Goal: Task Accomplishment & Management: Complete application form

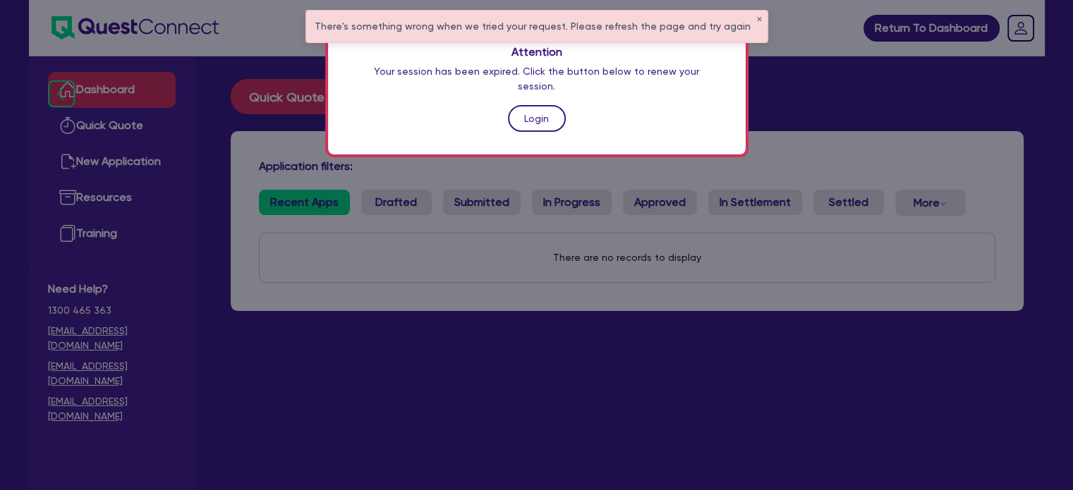
click at [525, 106] on link "Login" at bounding box center [537, 118] width 58 height 27
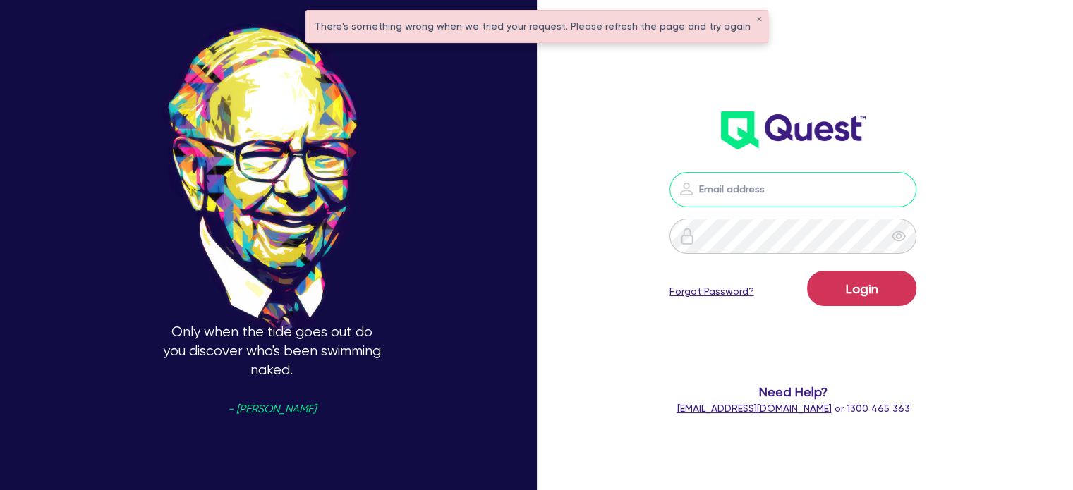
click at [732, 190] on input "email" at bounding box center [792, 189] width 247 height 35
type input "[EMAIL_ADDRESS][PERSON_NAME][DOMAIN_NAME]"
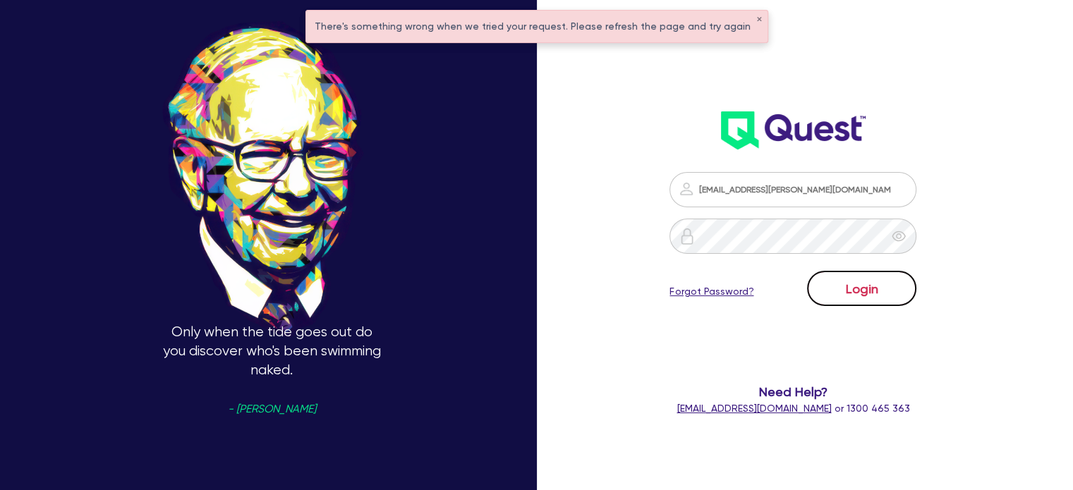
click at [870, 295] on button "Login" at bounding box center [861, 288] width 109 height 35
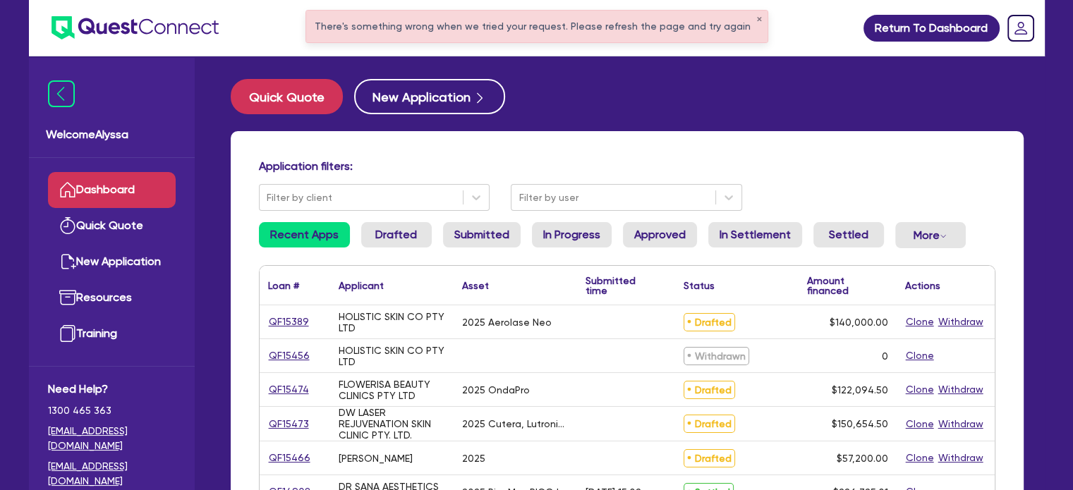
click at [753, 17] on div "There's something wrong when we tried your request. Please refresh the page and…" at bounding box center [536, 27] width 461 height 32
click at [756, 20] on button "✕" at bounding box center [759, 19] width 6 height 7
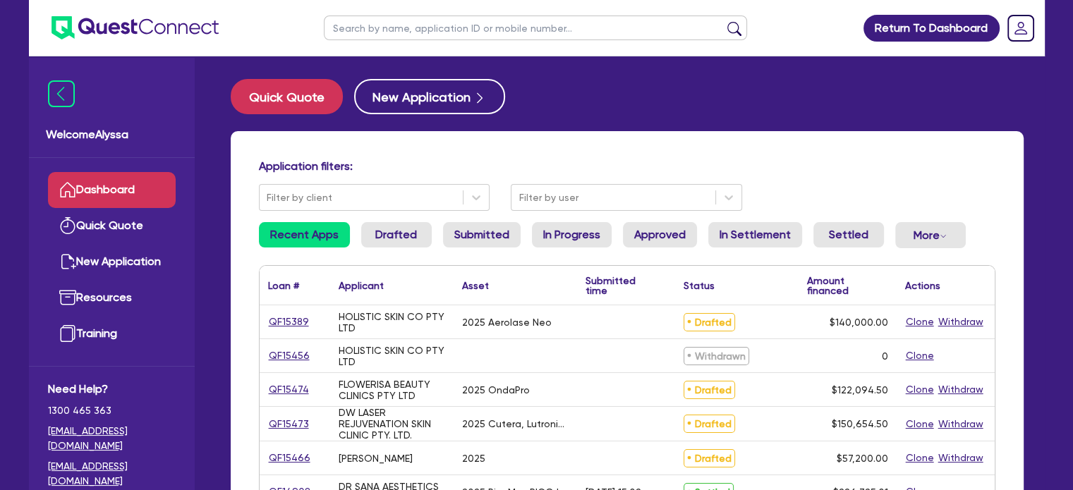
click at [683, 31] on input "text" at bounding box center [535, 28] width 423 height 25
paste input "QF15046"
type input "QF15046"
click at [723, 21] on button "submit" at bounding box center [734, 31] width 23 height 20
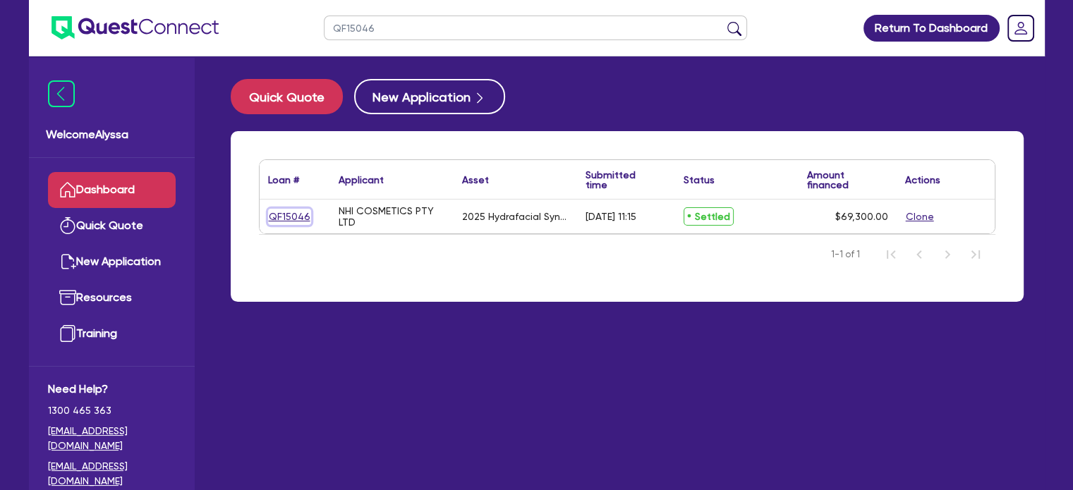
click at [294, 215] on link "QF15046" at bounding box center [289, 217] width 43 height 16
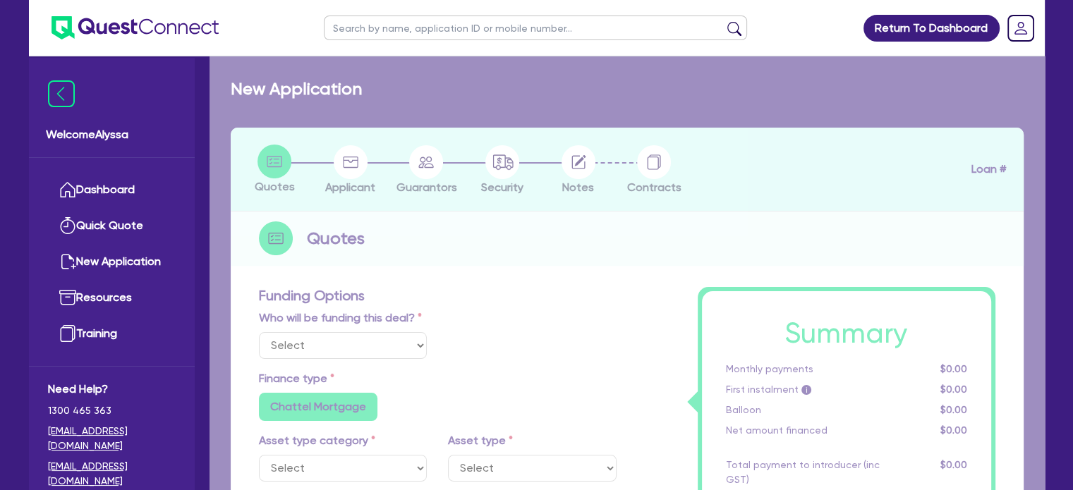
select select "Other"
select select "TERTIARY_ASSETS"
type input "2025"
type input "69,300"
type input "4"
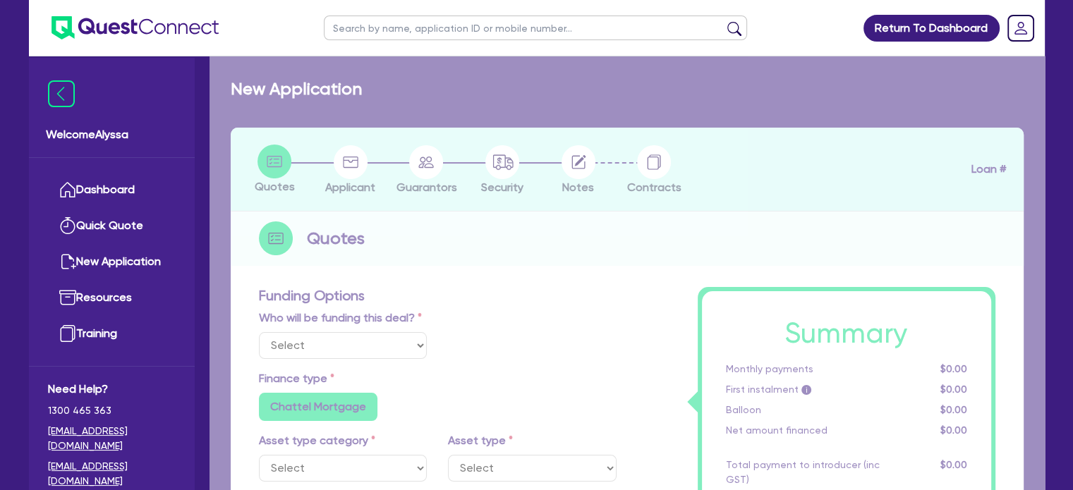
type input "2,772"
type input "10.5"
type input "350"
radio input "false"
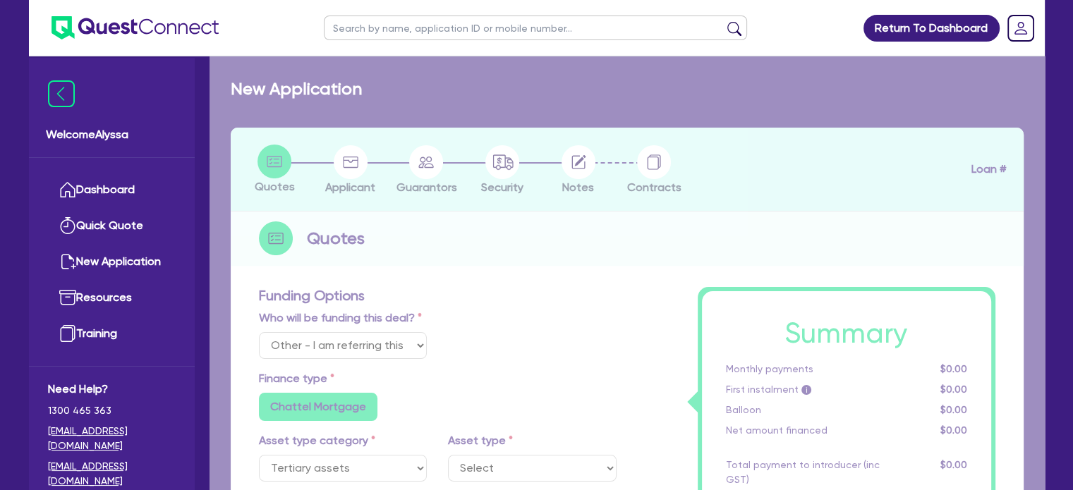
select select "BEAUTY_EQUIPMENT"
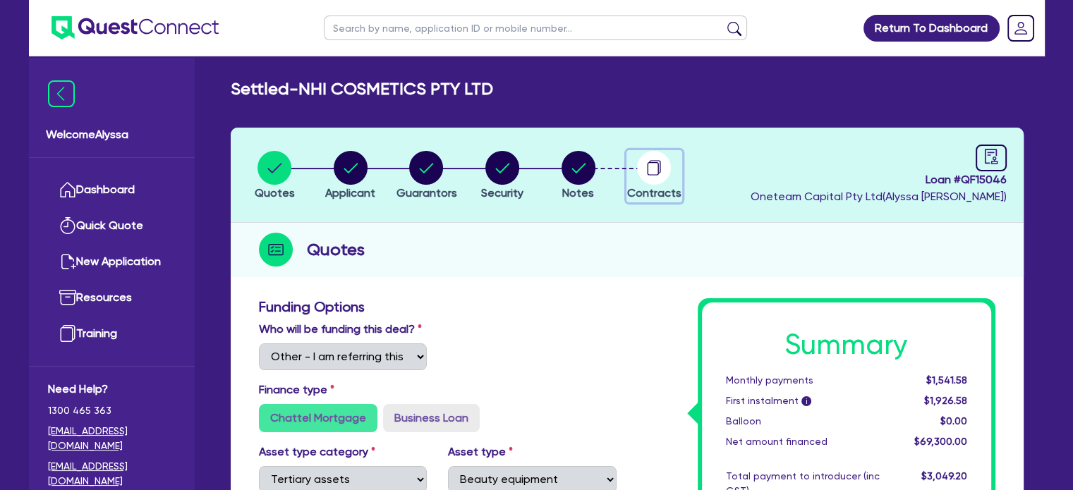
click at [657, 162] on icon "button" at bounding box center [652, 168] width 11 height 13
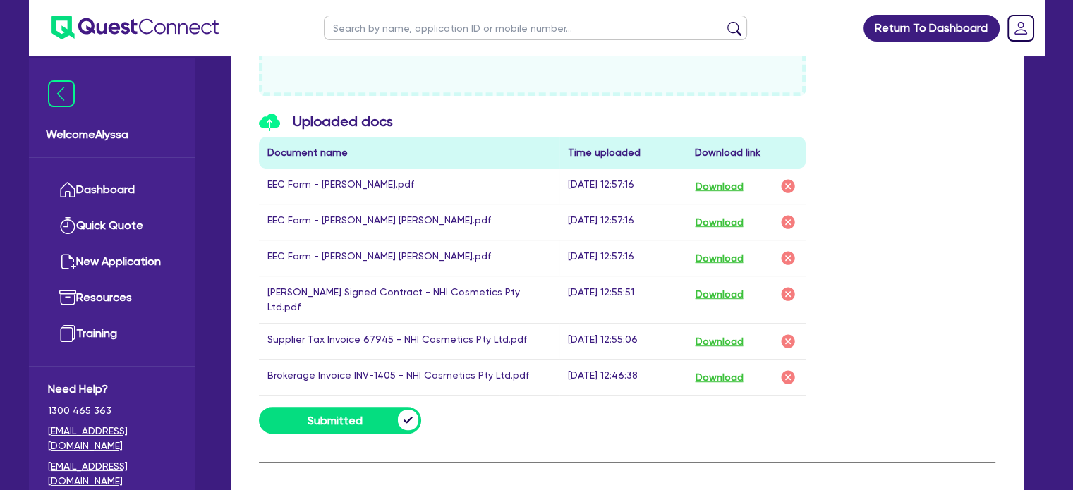
scroll to position [742, 0]
click at [713, 295] on button "Download" at bounding box center [718, 294] width 49 height 18
